Goal: Information Seeking & Learning: Learn about a topic

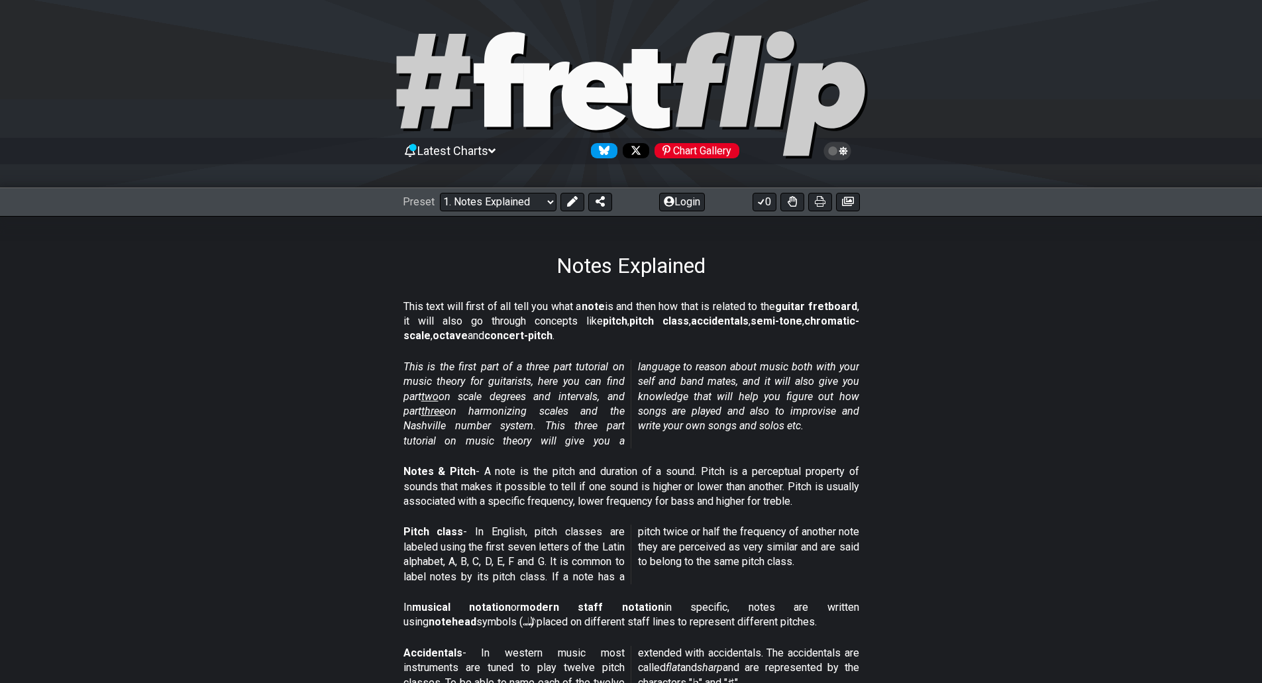
click at [505, 212] on div "Preset Welcome to #fretflip! Initial Preset Custom Preset Minor Pentatonic Majo…" at bounding box center [631, 202] width 1262 height 29
click at [506, 209] on select "Welcome to #fretflip! Initial Preset Custom Preset Minor Pentatonic Major Penta…" at bounding box center [498, 202] width 117 height 19
click at [440, 193] on select "Welcome to #fretflip! Initial Preset Custom Preset Minor Pentatonic Major Penta…" at bounding box center [498, 202] width 117 height 19
select select "/3nps-caged-shapes"
select select "A"
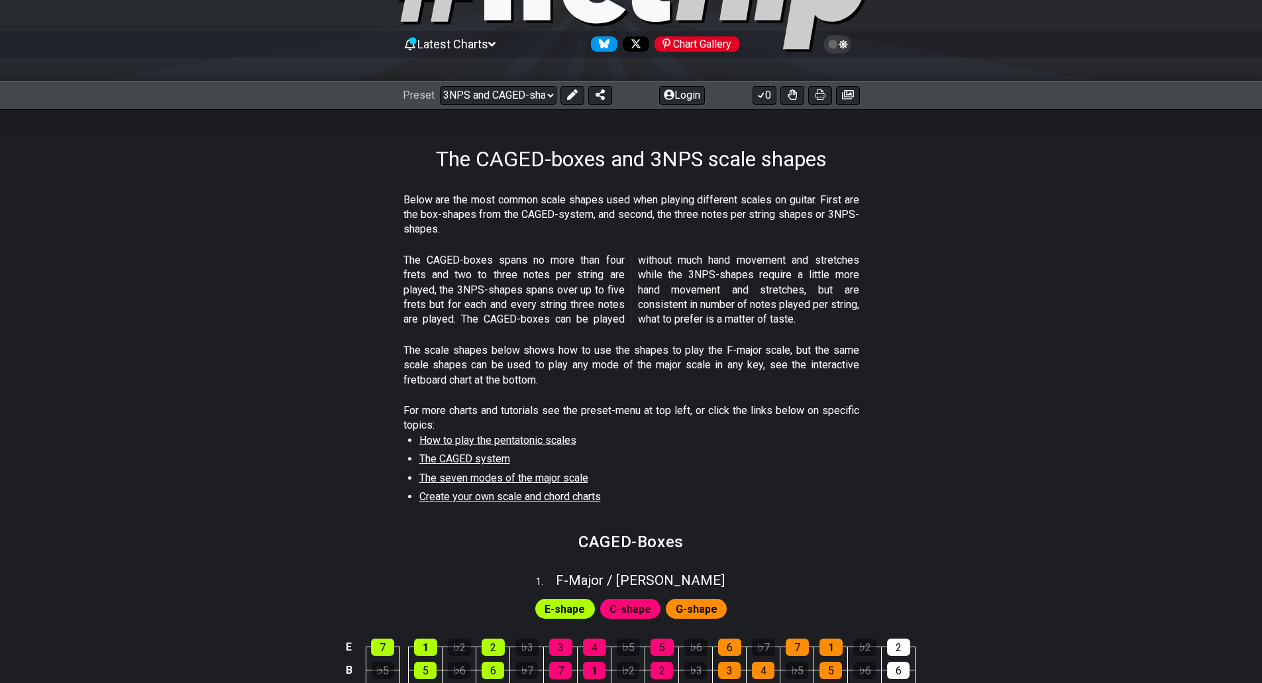
scroll to position [133, 0]
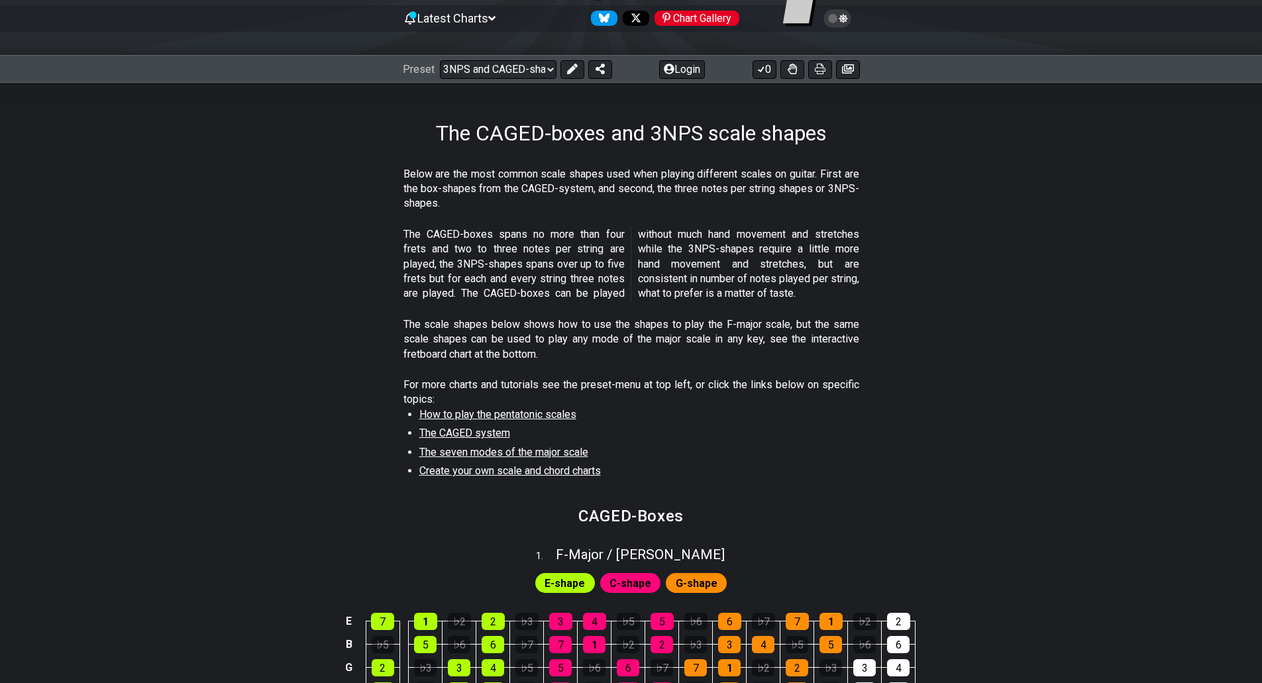
click at [474, 416] on span "How to play the pentatonic scales" at bounding box center [497, 414] width 157 height 13
select select "/minor-pentatonic"
select select "C"
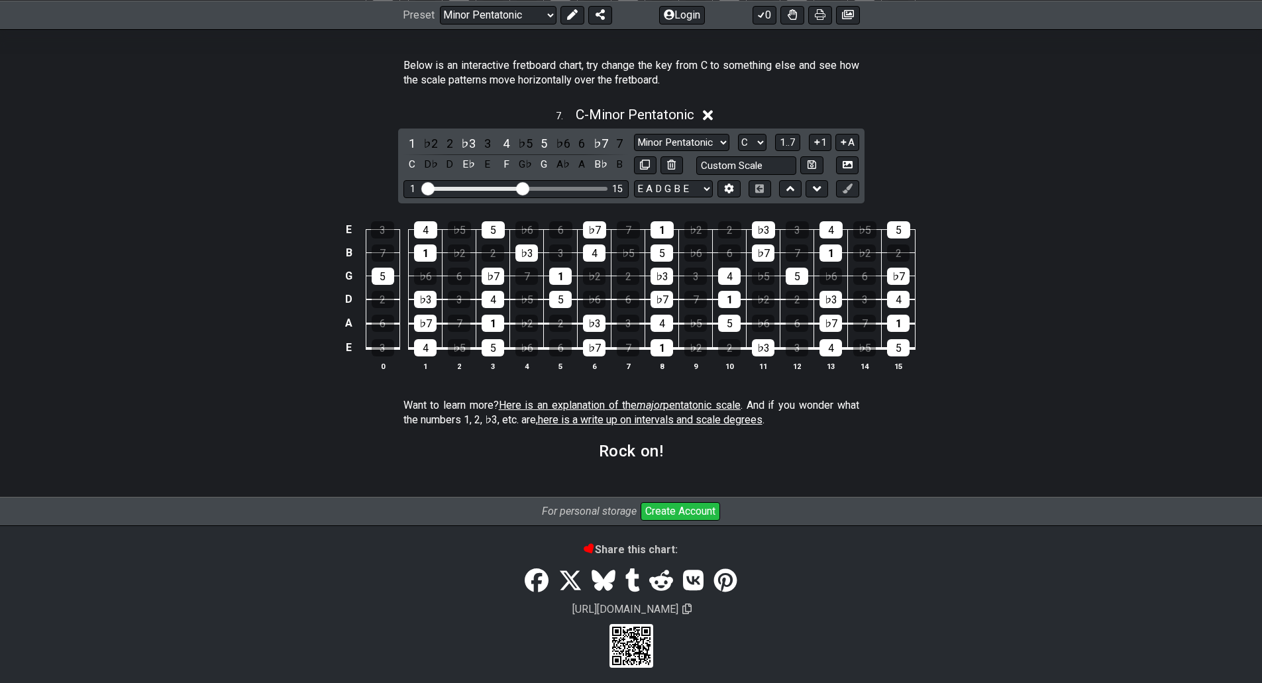
scroll to position [1808, 0]
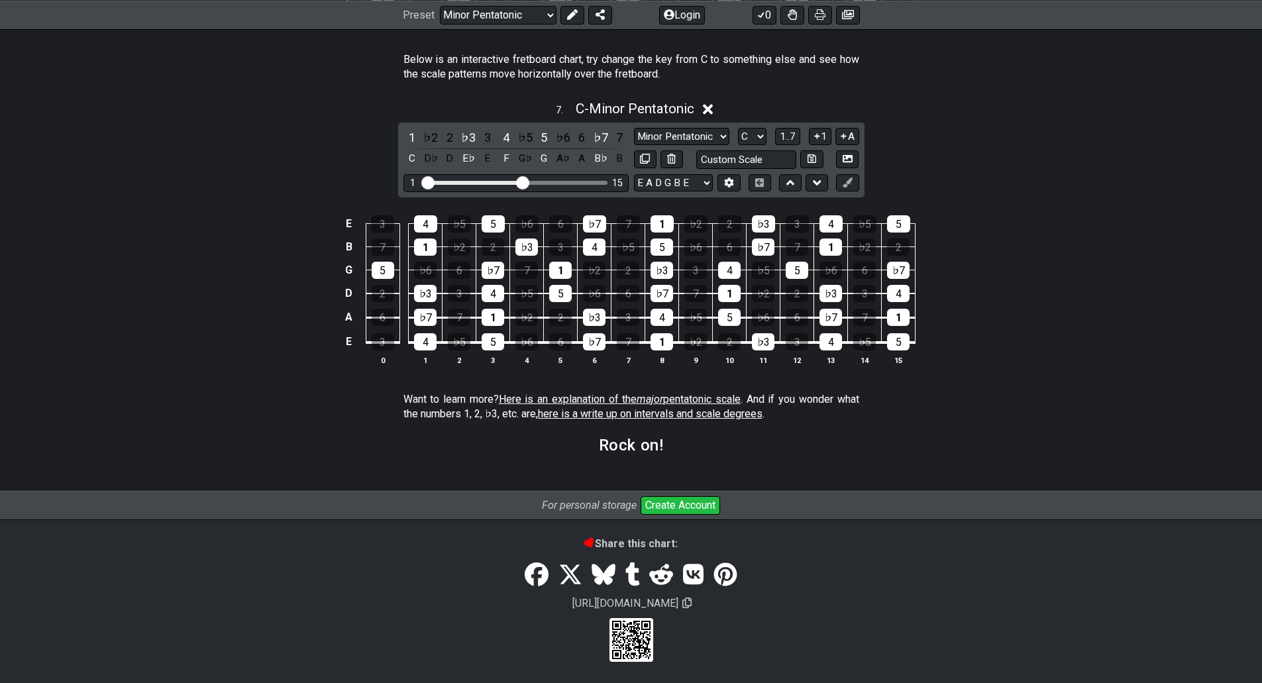
click at [604, 398] on span "Here is an explanation of the major pentatonic scale" at bounding box center [620, 399] width 242 height 13
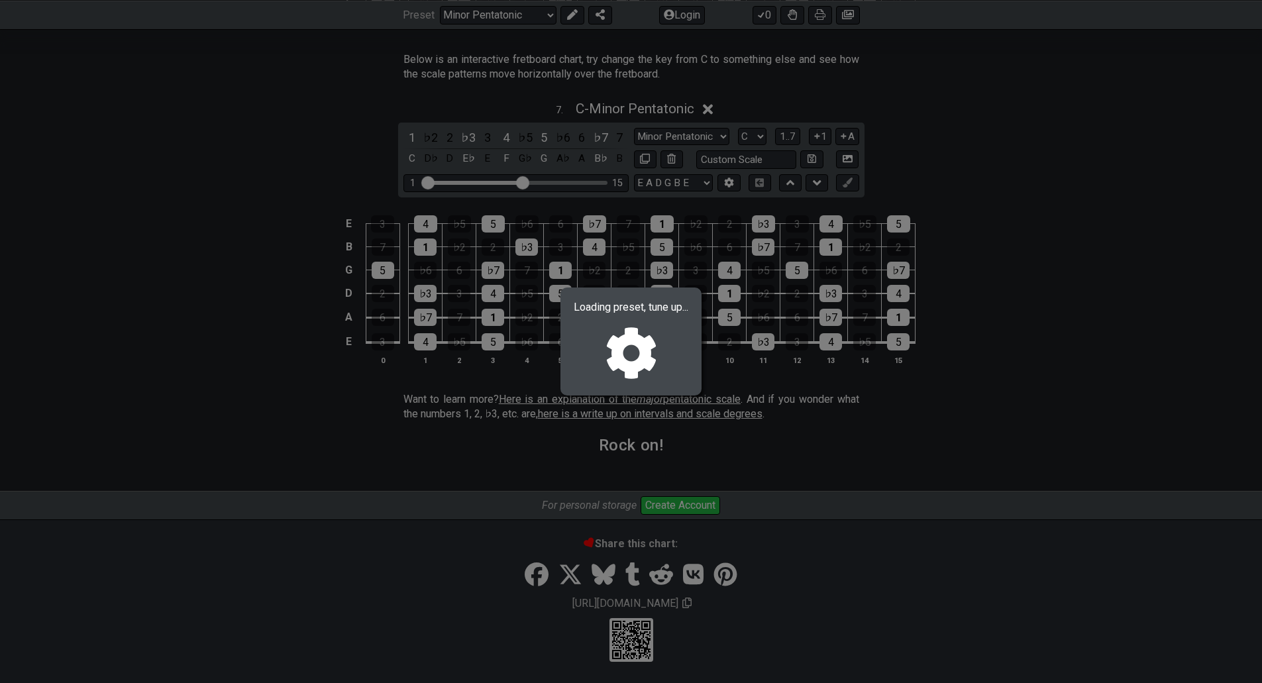
select select "/major-pentatonic"
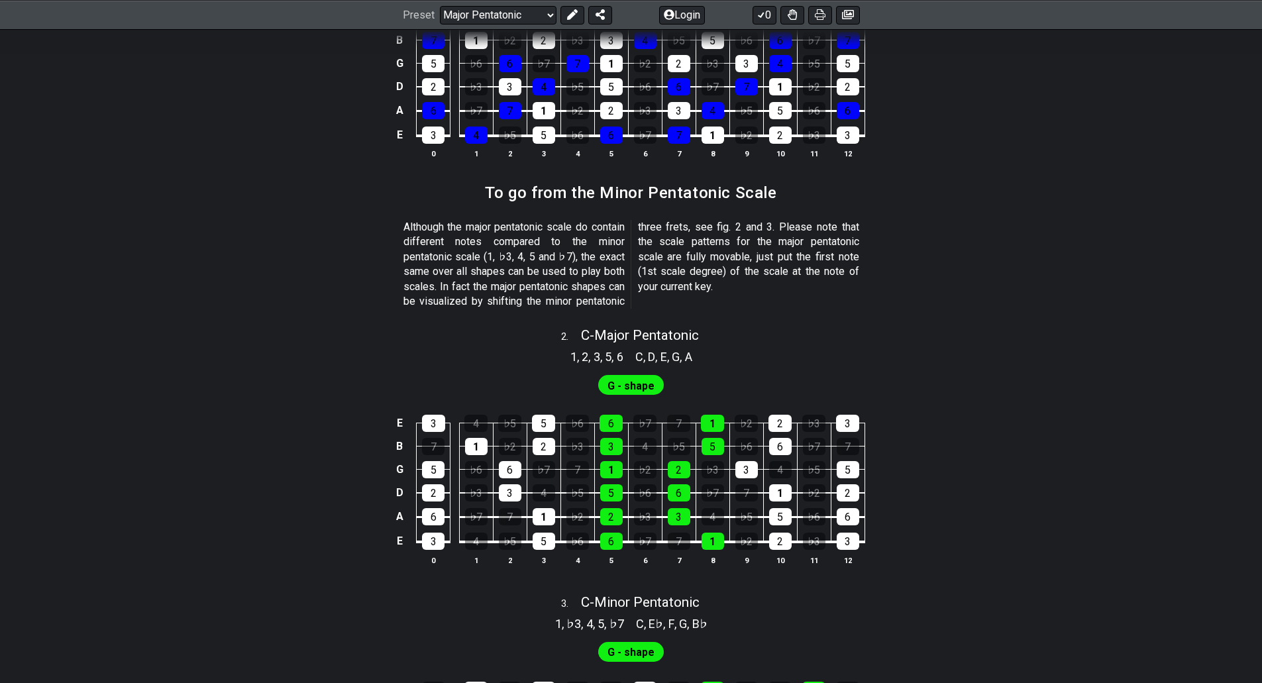
scroll to position [530, 0]
